Goal: Navigation & Orientation: Find specific page/section

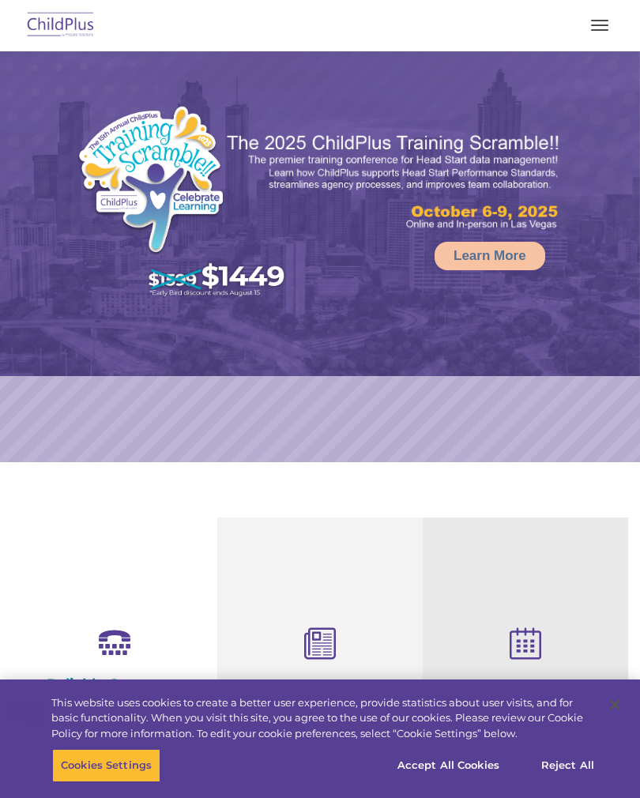
select select "MEDIUM"
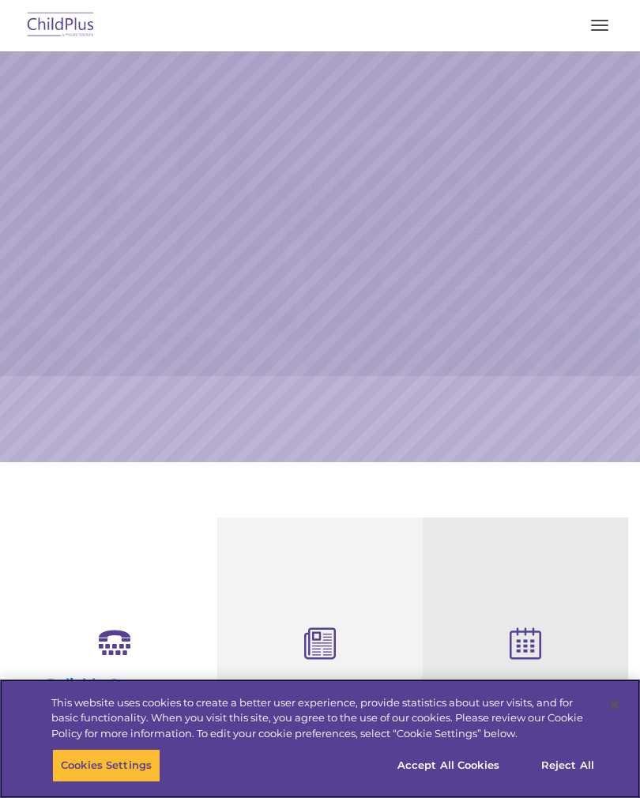
select select "MEDIUM"
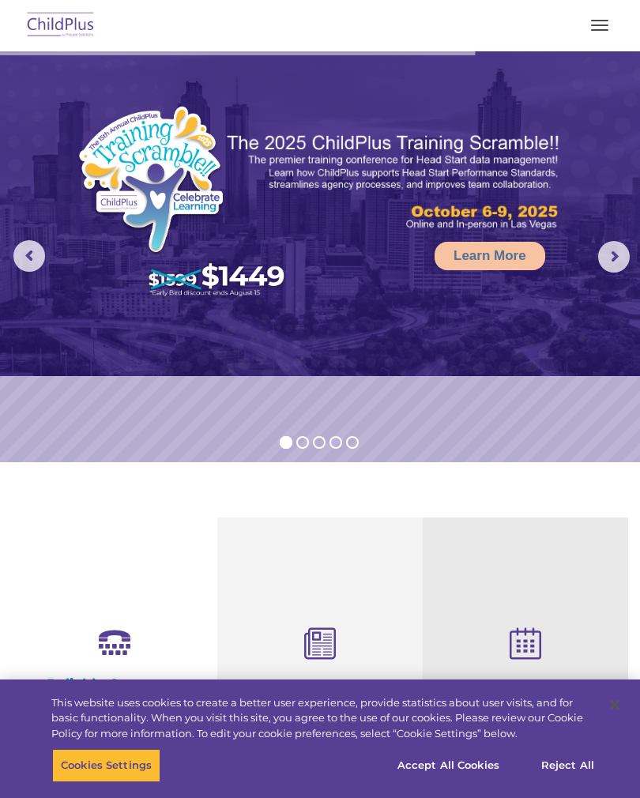
click at [599, 25] on span "button" at bounding box center [599, 26] width 17 height 2
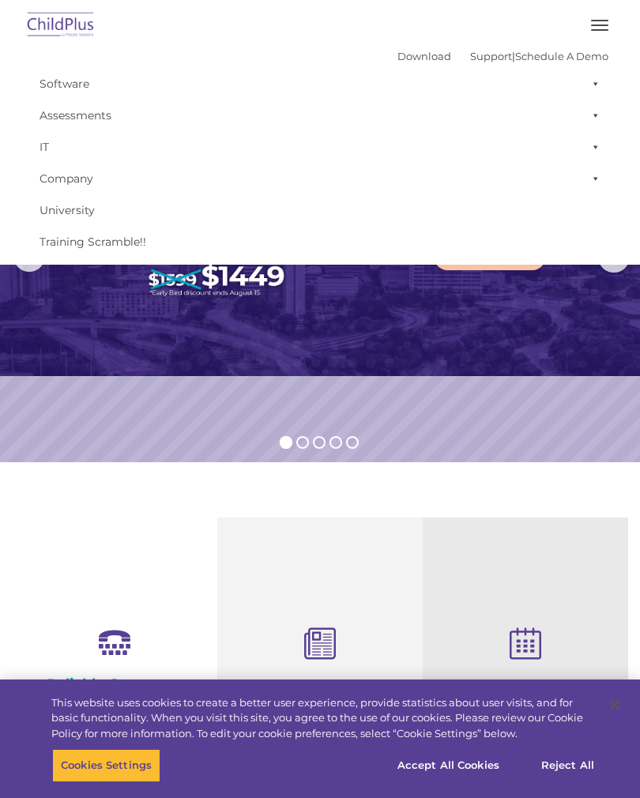
click at [81, 84] on link "Software" at bounding box center [320, 84] width 577 height 32
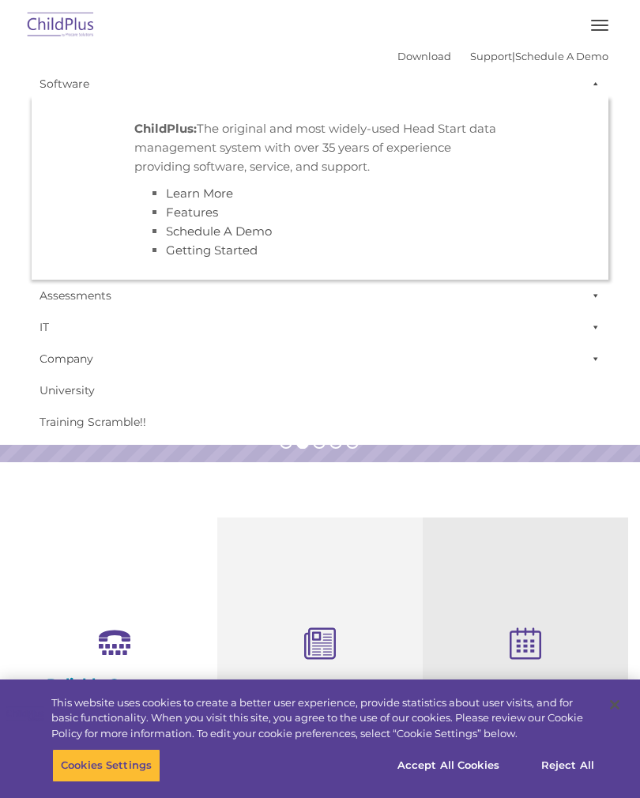
click at [591, 27] on button "button" at bounding box center [599, 25] width 33 height 25
